Goal: Communication & Community: Participate in discussion

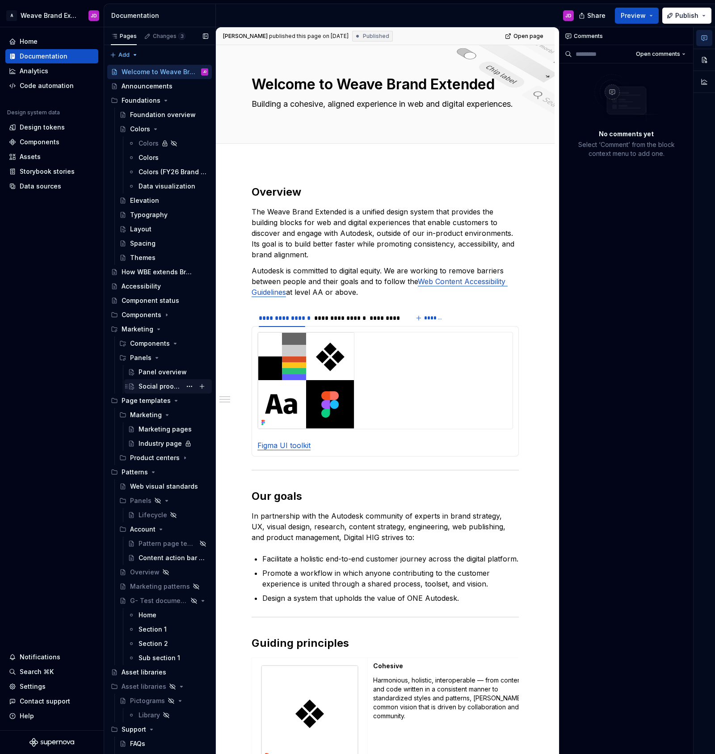
click at [174, 386] on div "Social proof tabs" at bounding box center [159, 386] width 43 height 9
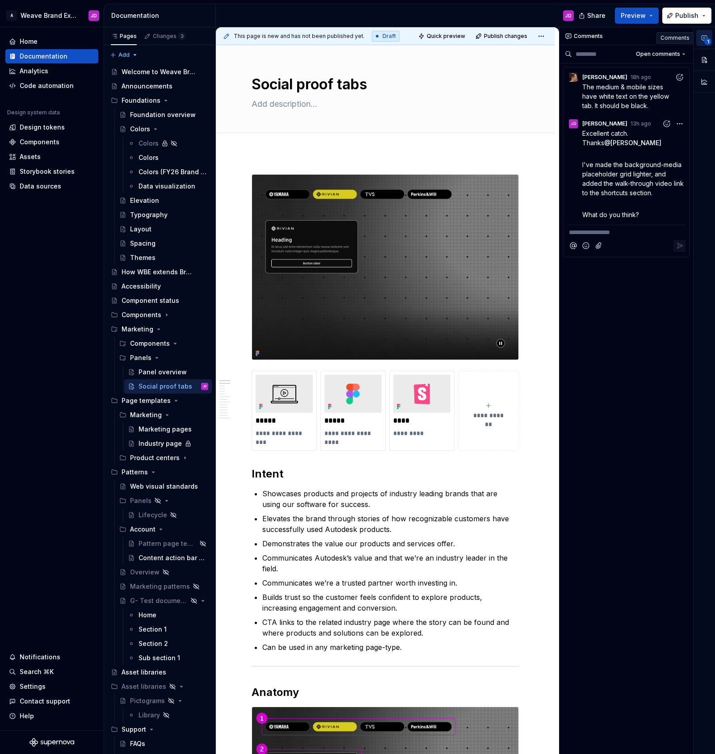
click at [704, 37] on icon "button" at bounding box center [703, 38] width 5 height 5
click at [683, 54] on button "Open comments" at bounding box center [661, 54] width 58 height 13
click at [652, 83] on div "Resolved" at bounding box center [654, 85] width 58 height 9
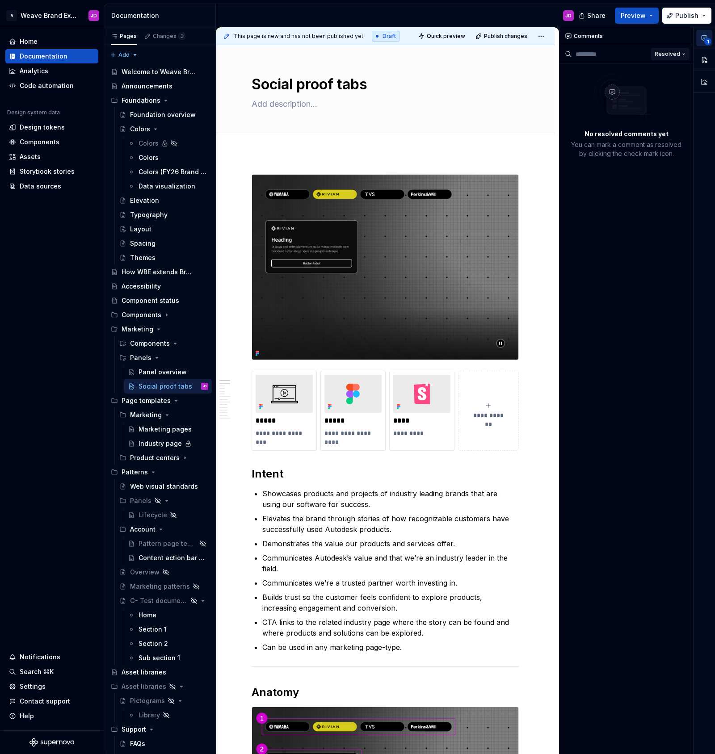
click at [687, 48] on button "Resolved" at bounding box center [669, 54] width 39 height 13
click at [649, 71] on div "Open comments" at bounding box center [654, 71] width 58 height 9
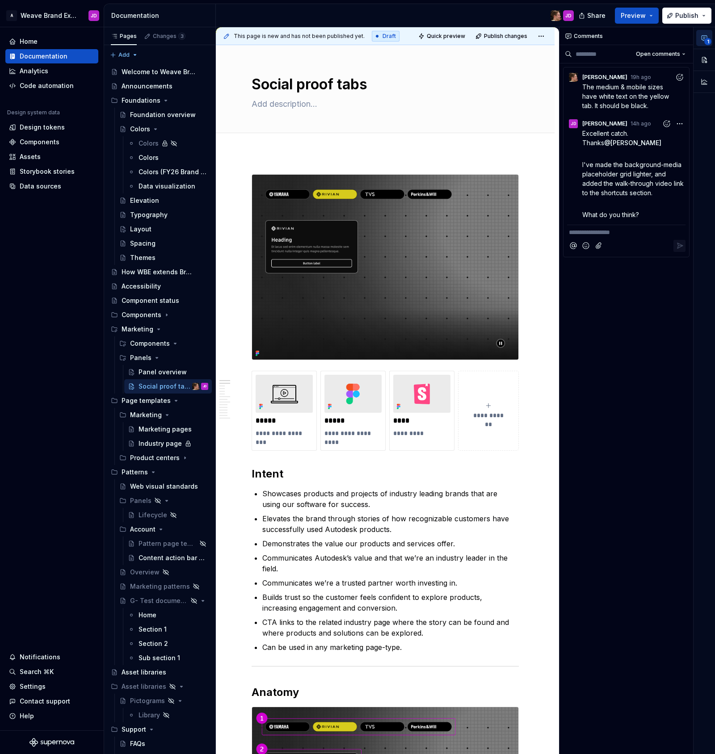
click at [605, 482] on div "**********" at bounding box center [626, 390] width 134 height 727
type textarea "*"
